Goal: Navigation & Orientation: Find specific page/section

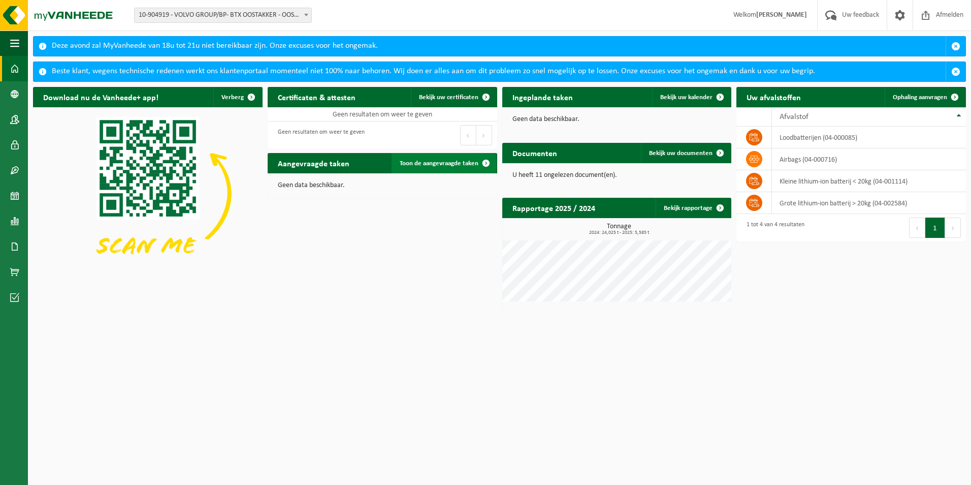
click at [484, 165] on span at bounding box center [486, 163] width 20 height 20
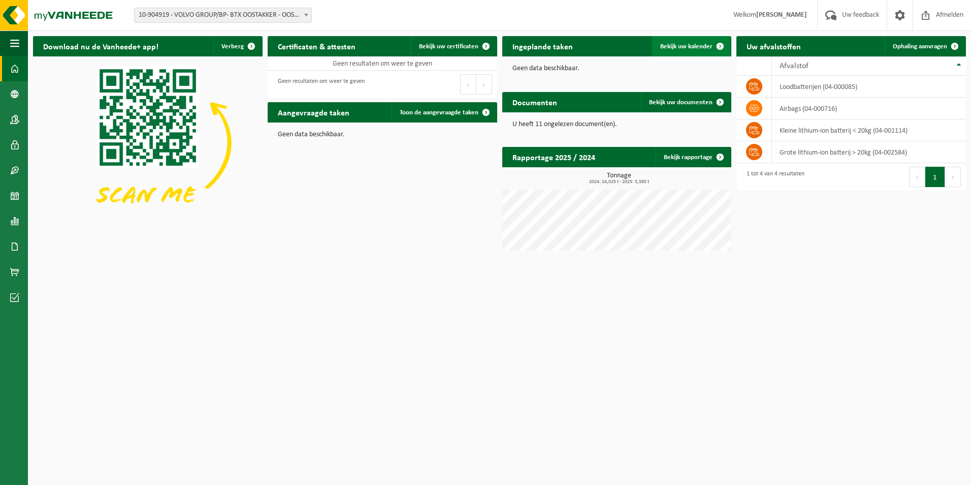
click at [722, 44] on span at bounding box center [720, 46] width 20 height 20
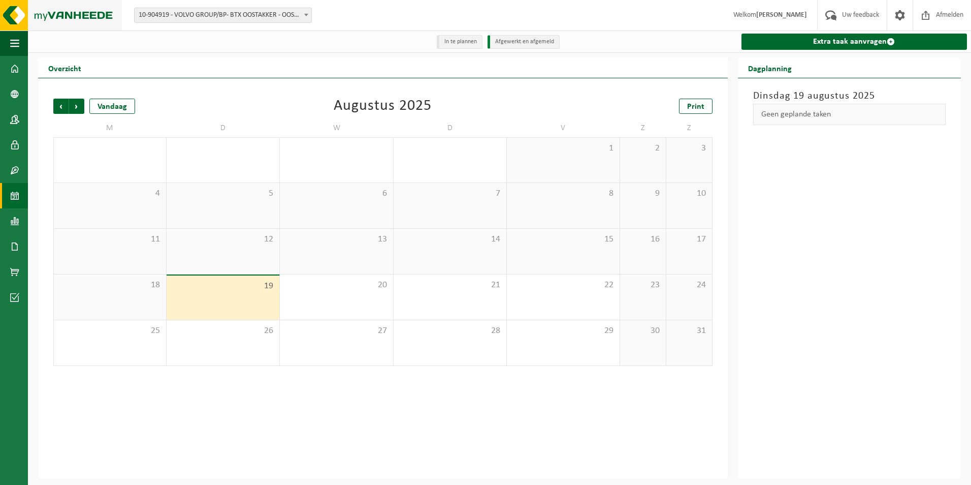
click at [59, 17] on img at bounding box center [61, 15] width 122 height 30
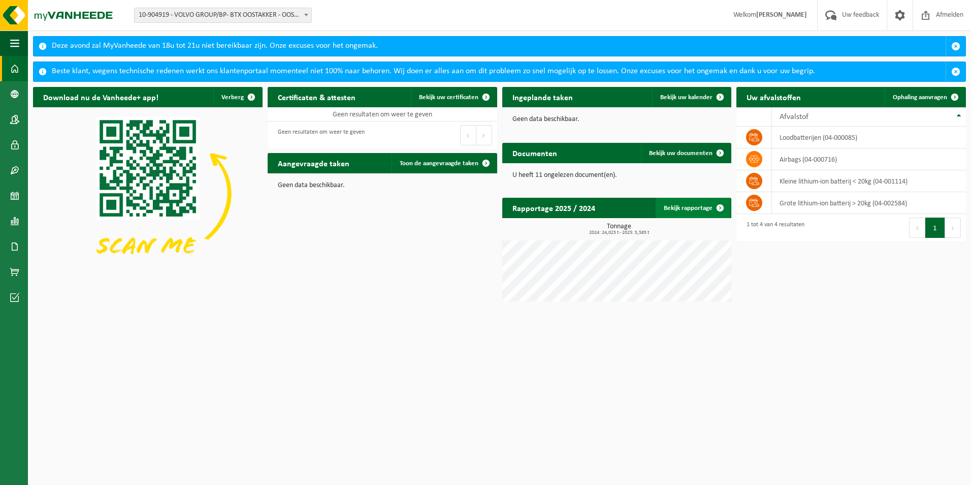
click at [720, 205] on span at bounding box center [720, 208] width 20 height 20
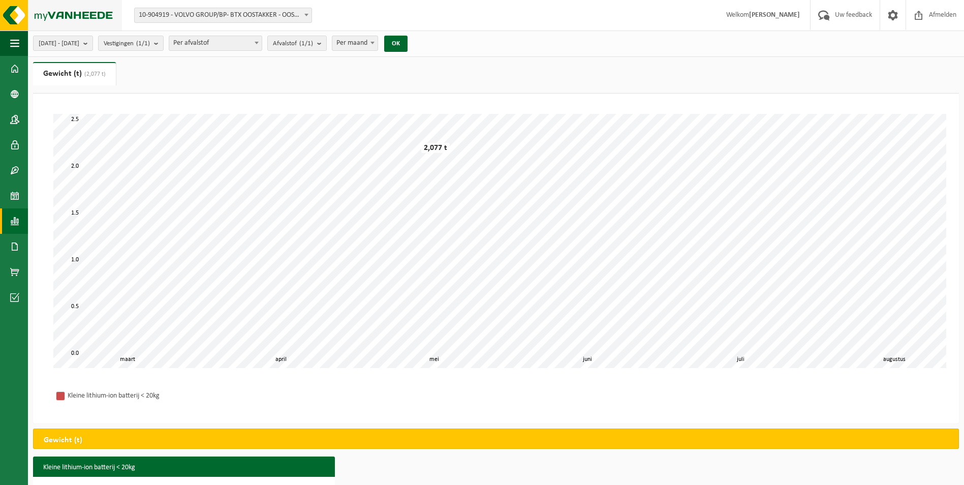
click at [66, 17] on img at bounding box center [61, 15] width 122 height 30
